Goal: Find specific page/section

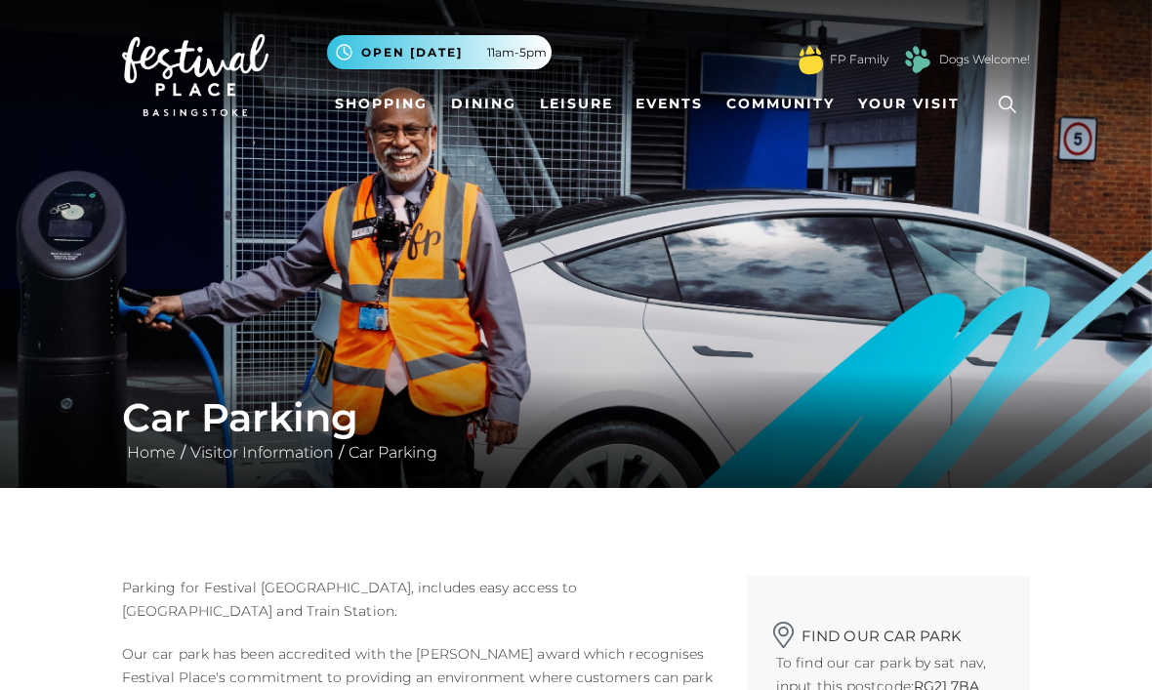
click at [379, 108] on link "Shopping" at bounding box center [381, 104] width 108 height 36
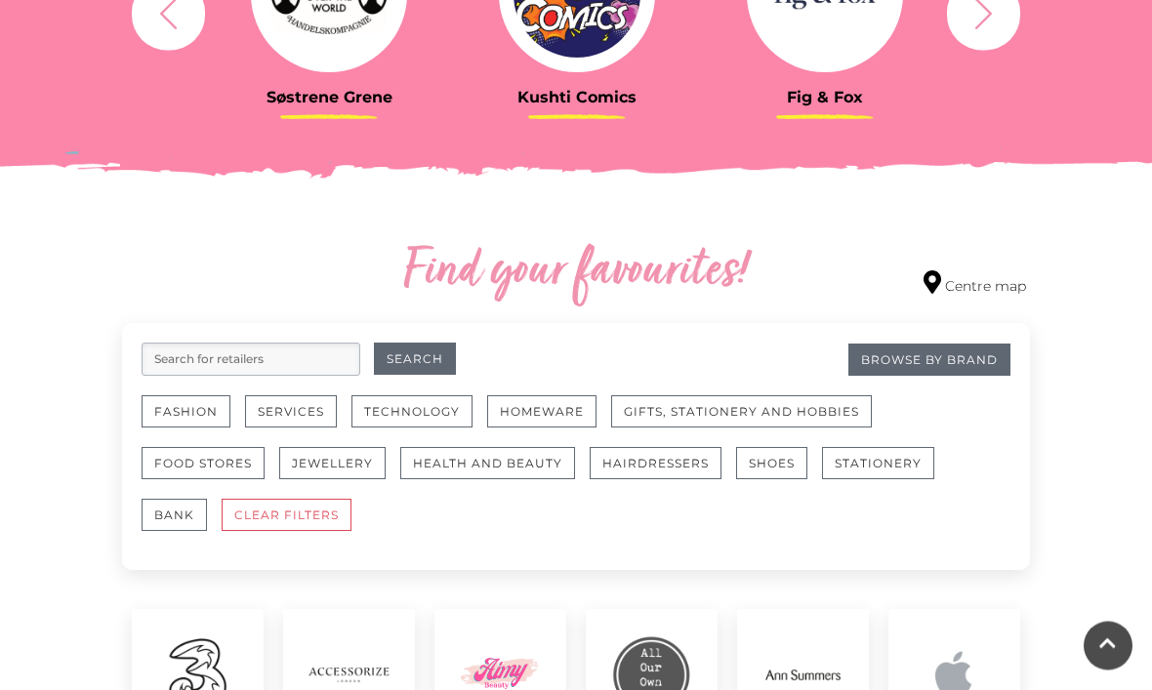
scroll to position [908, 0]
click at [215, 466] on button "Food Stores" at bounding box center [203, 463] width 123 height 32
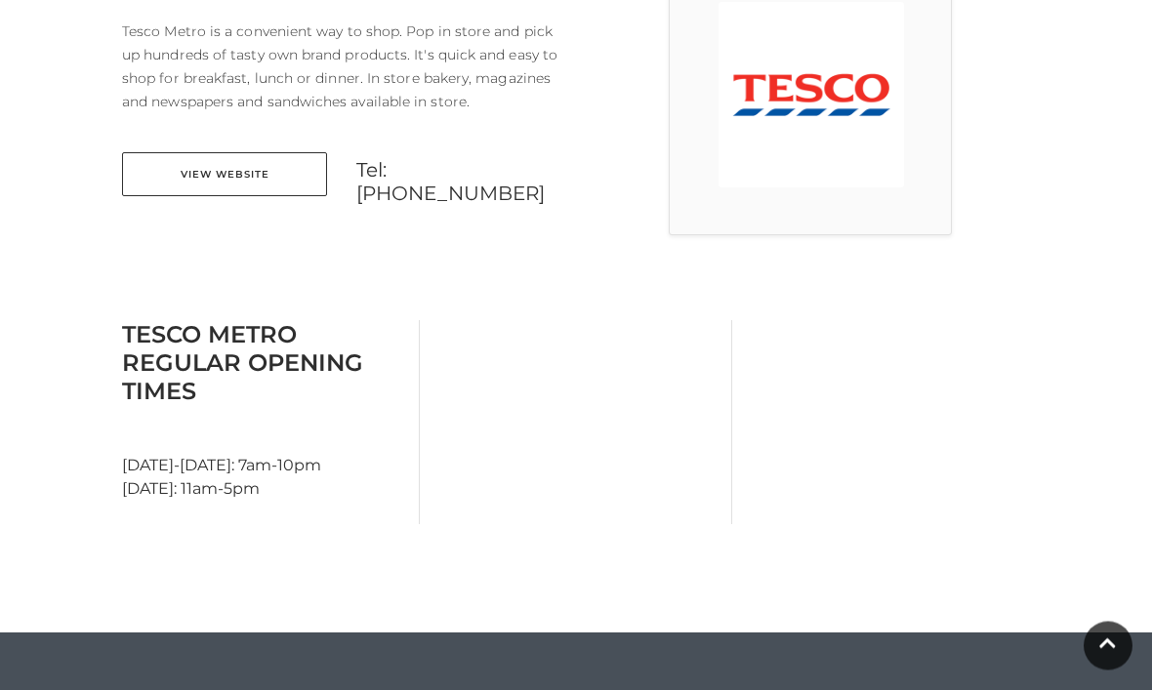
scroll to position [631, 0]
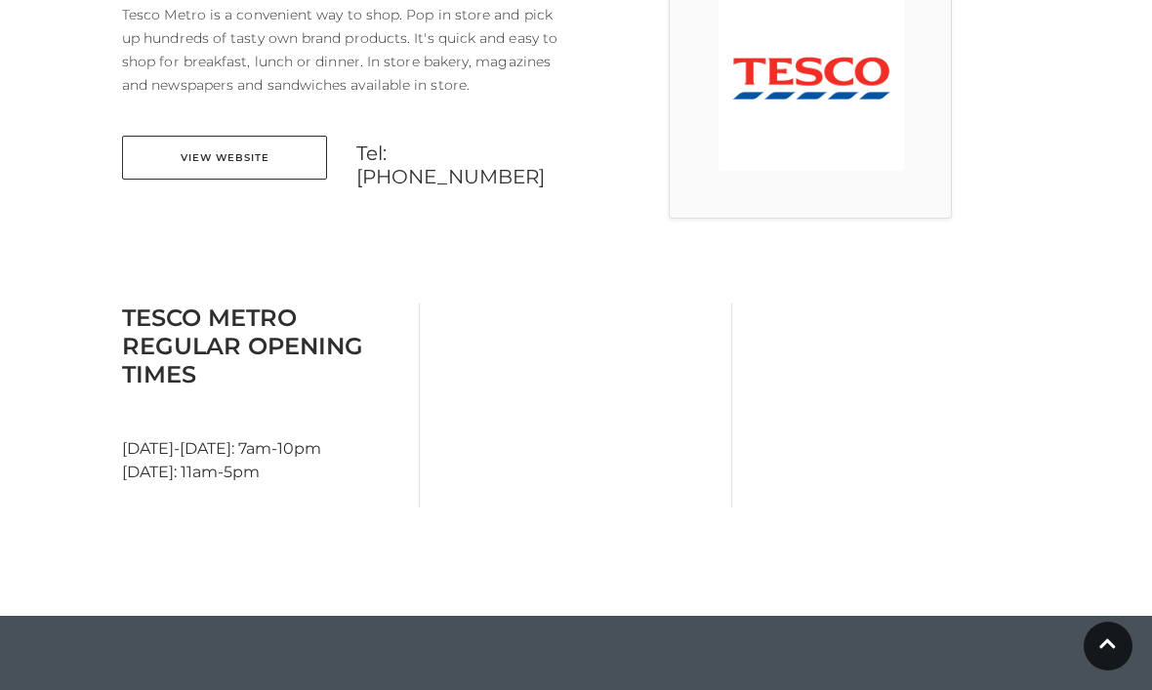
click at [233, 153] on link "View Website" at bounding box center [224, 158] width 205 height 44
